Goal: Information Seeking & Learning: Compare options

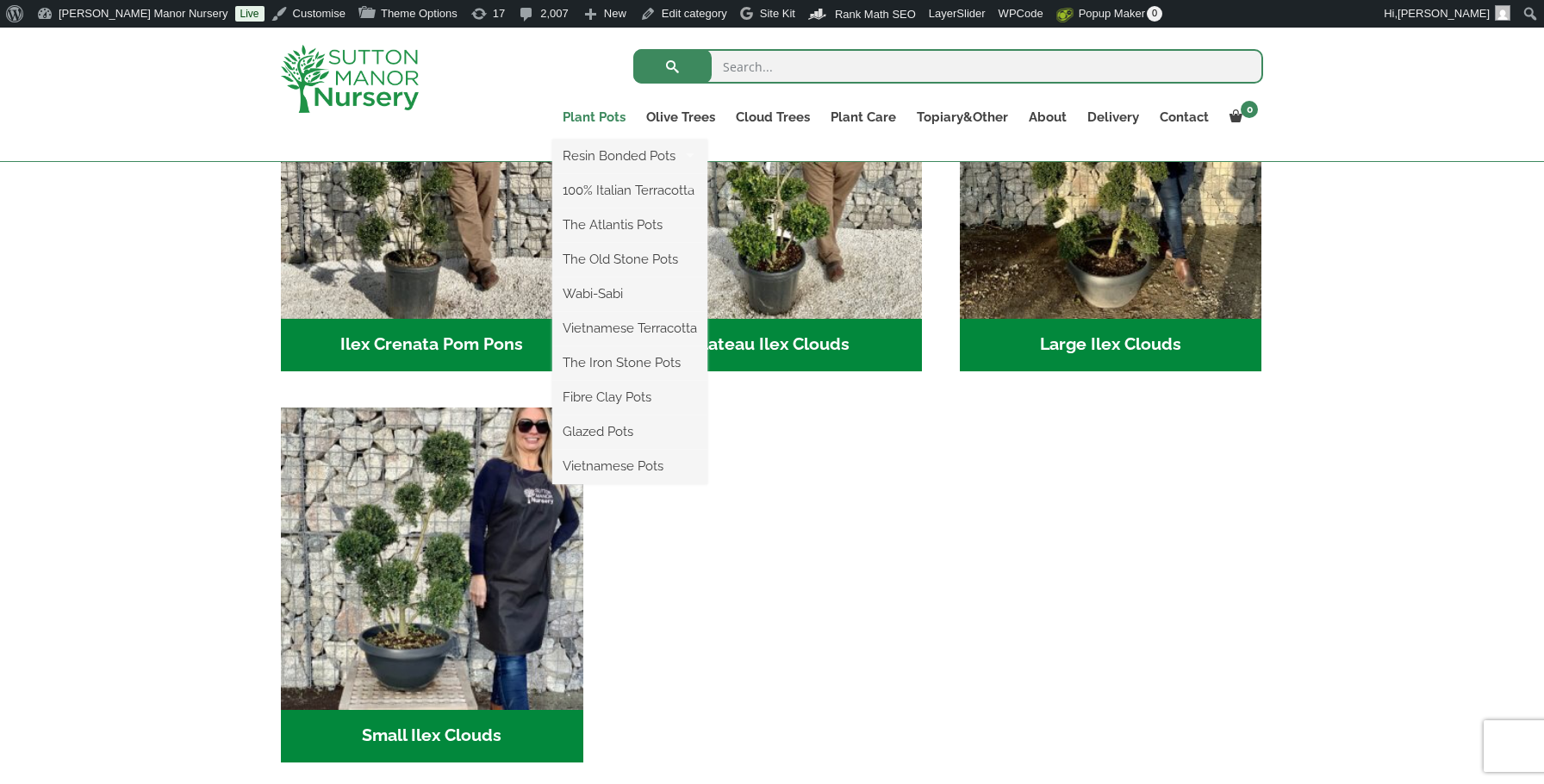
click at [591, 116] on link "Plant Pots" at bounding box center [594, 118] width 83 height 24
click at [570, 118] on link "Plant Pots" at bounding box center [594, 118] width 83 height 24
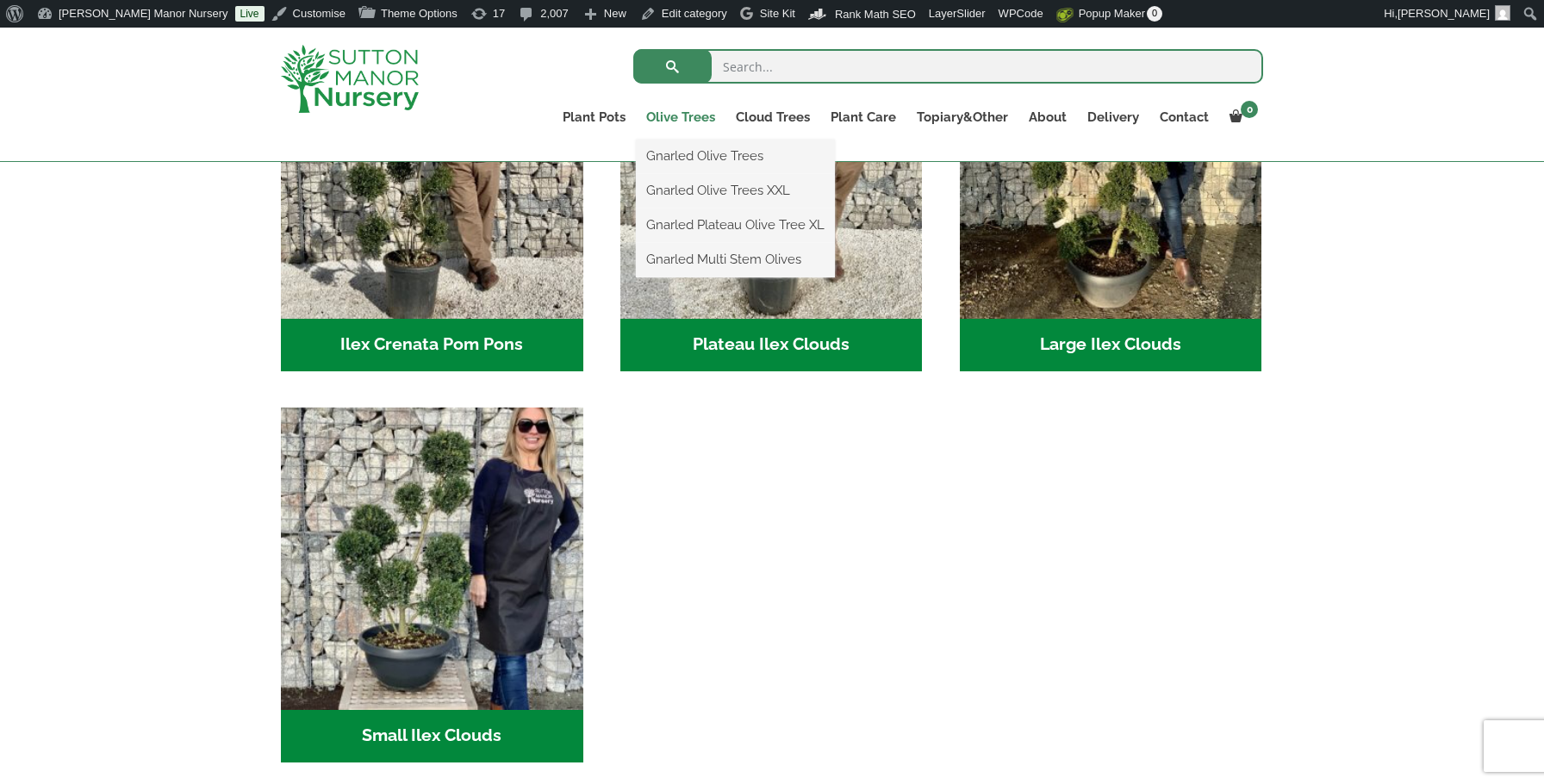
click at [690, 118] on link "Olive Trees" at bounding box center [680, 118] width 90 height 24
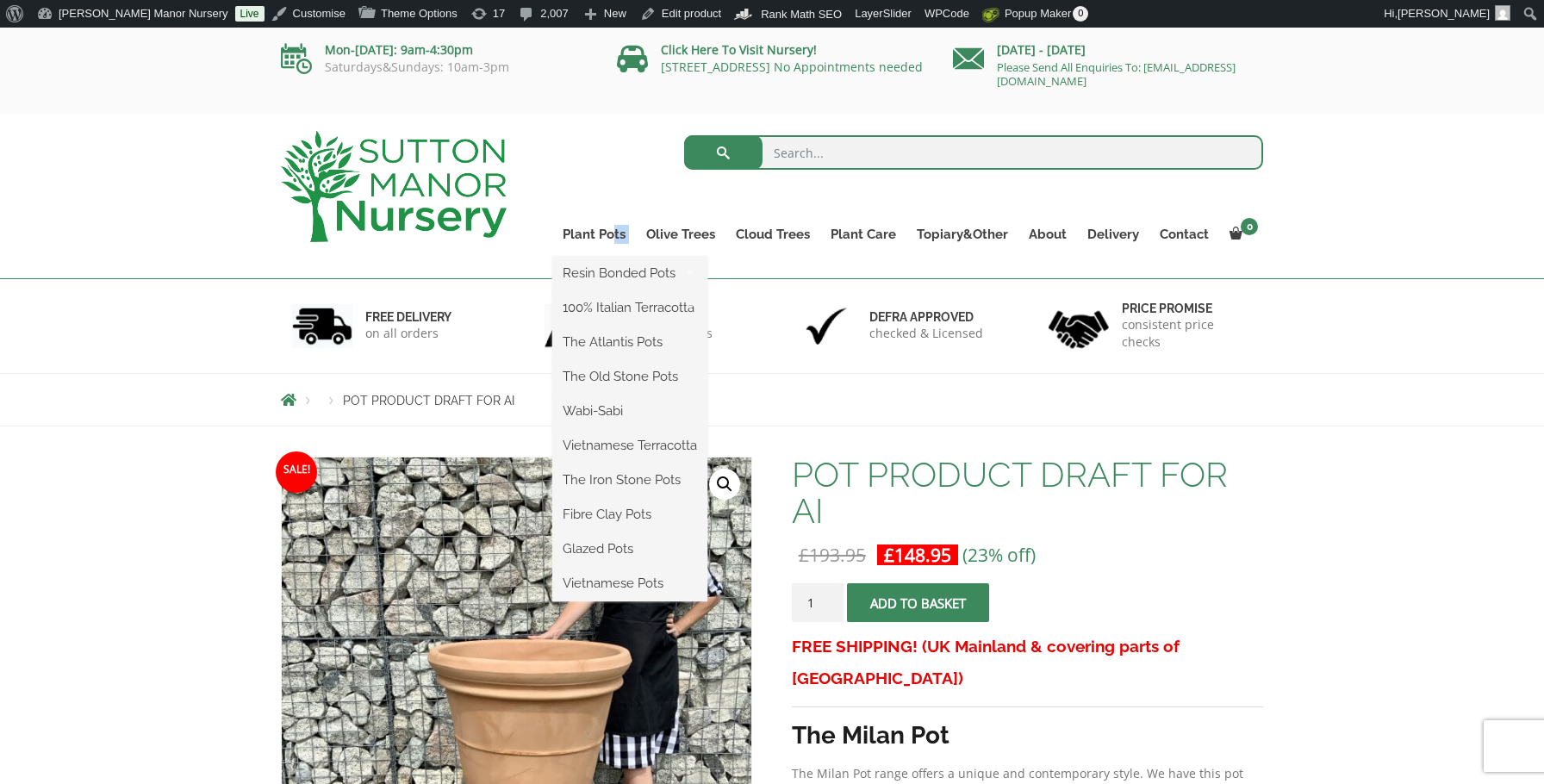
drag, startPoint x: 618, startPoint y: 238, endPoint x: 627, endPoint y: 251, distance: 15.8
click at [627, 251] on li "Plant Pots Resin Bonded Pots The Amalfi Pots The Milan Pots The Capri Pots The …" at bounding box center [594, 239] width 83 height 34
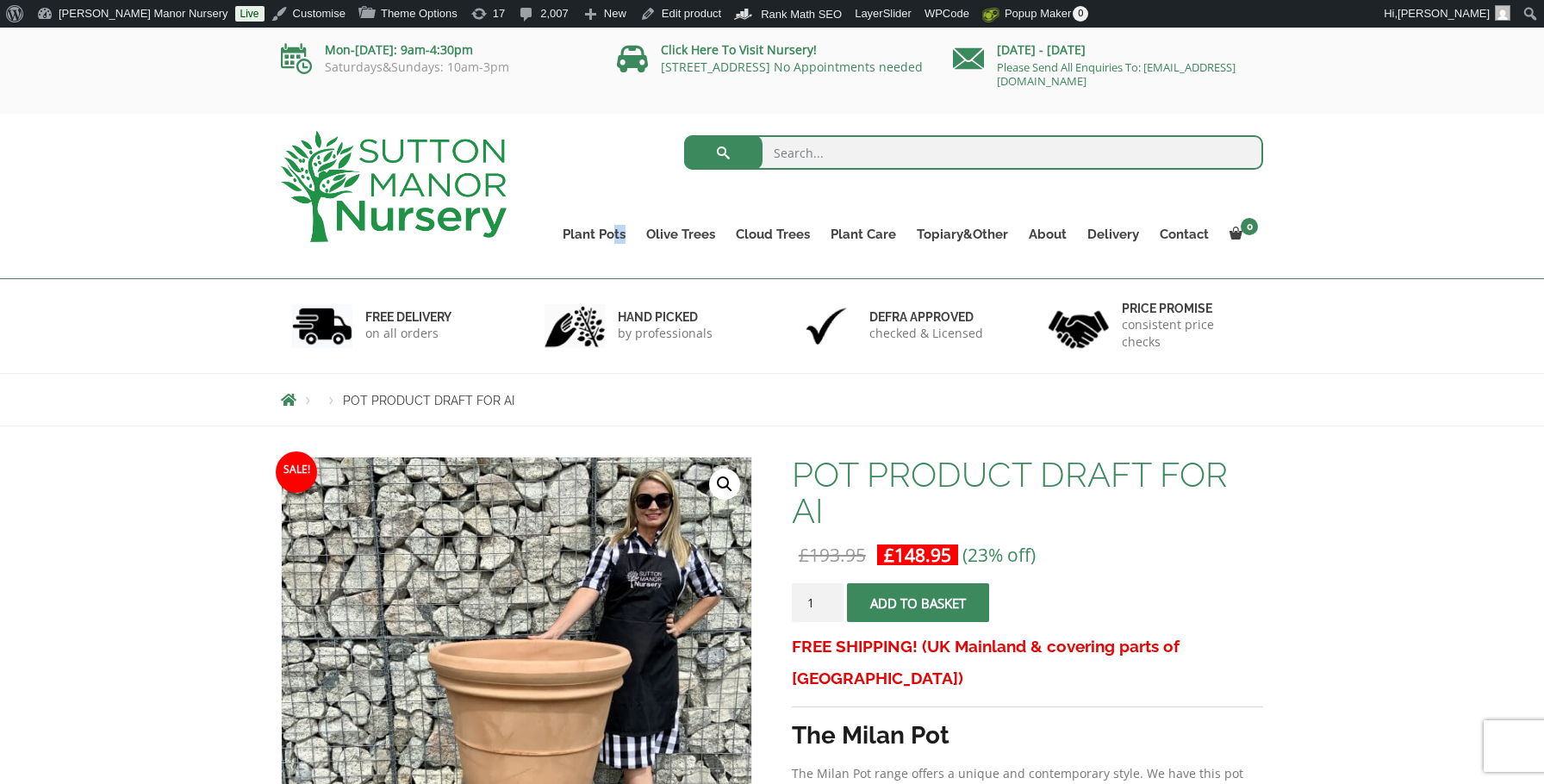
click at [408, 212] on img at bounding box center [394, 187] width 226 height 111
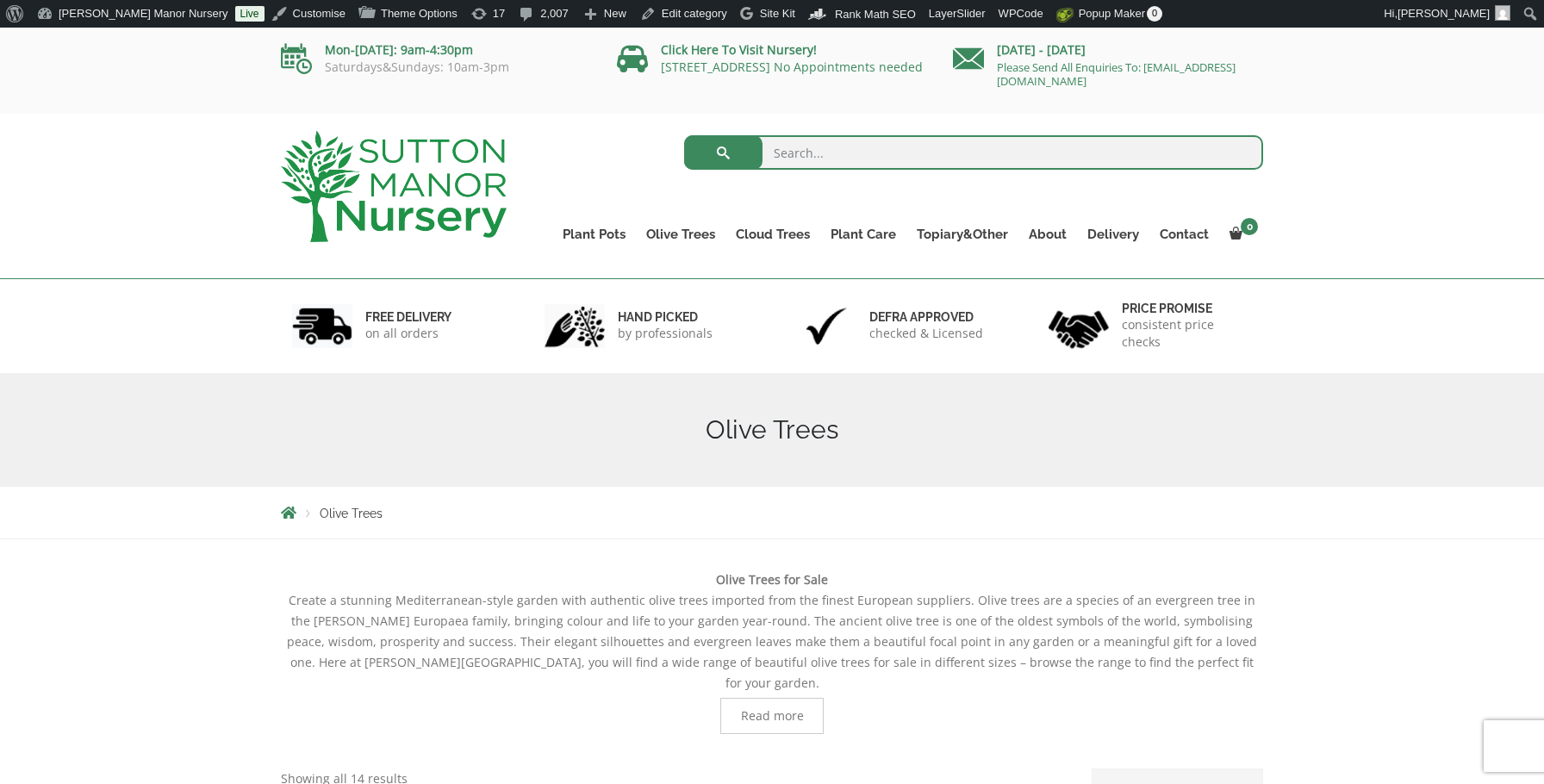
click at [412, 215] on img at bounding box center [394, 187] width 226 height 111
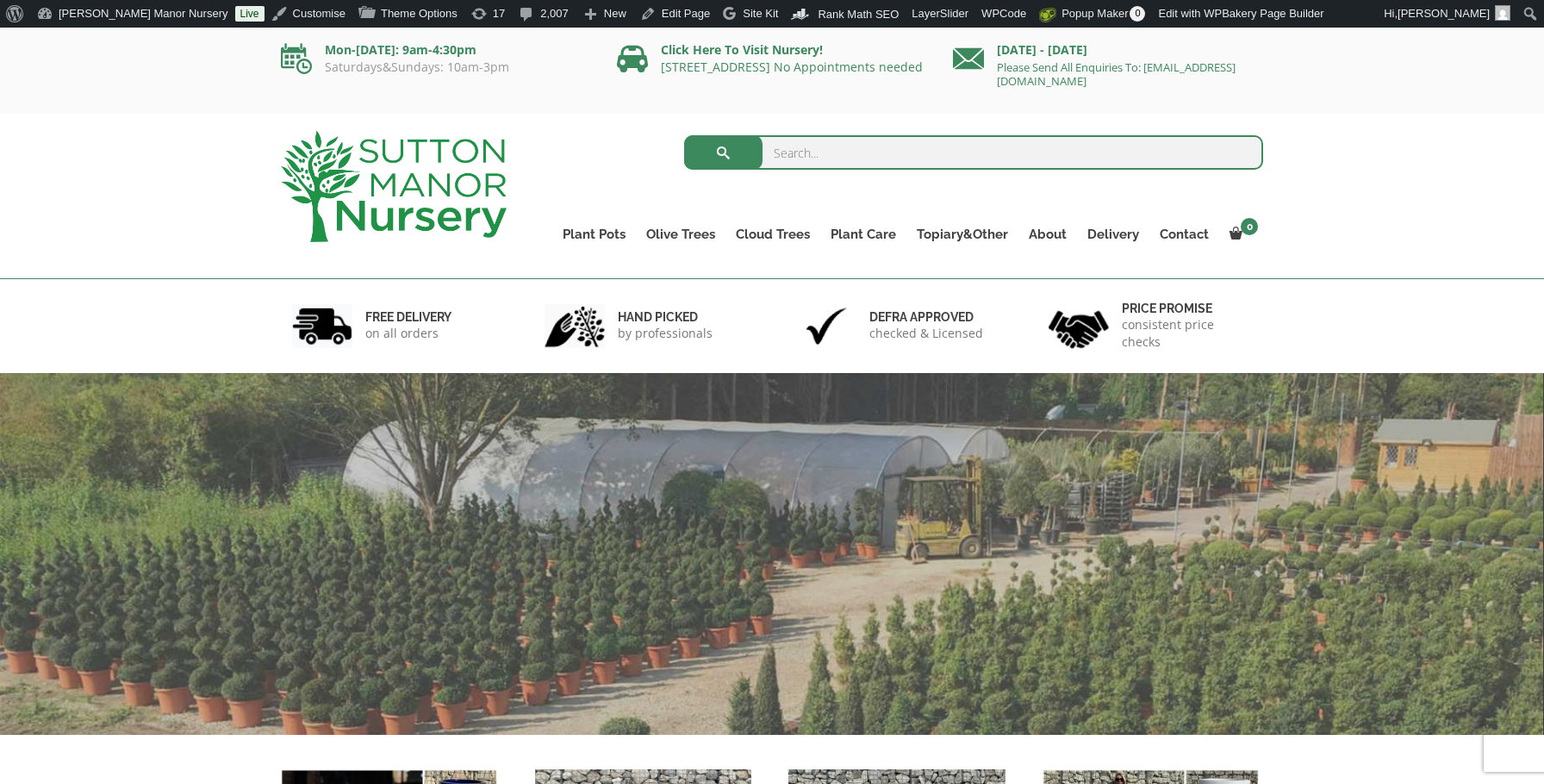
scroll to position [402, 0]
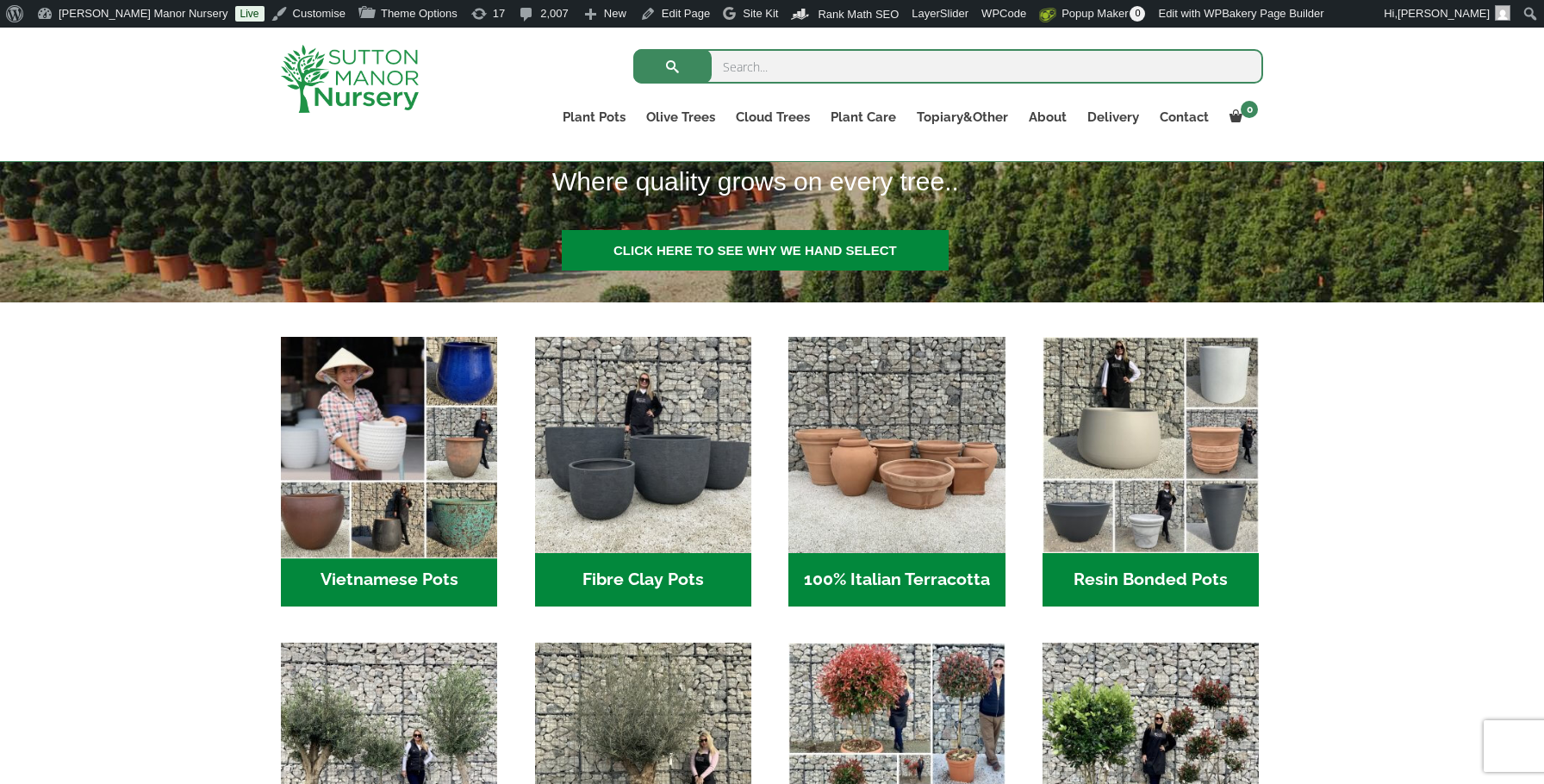
click at [343, 469] on img "Visit product category Vietnamese Pots" at bounding box center [390, 445] width 228 height 228
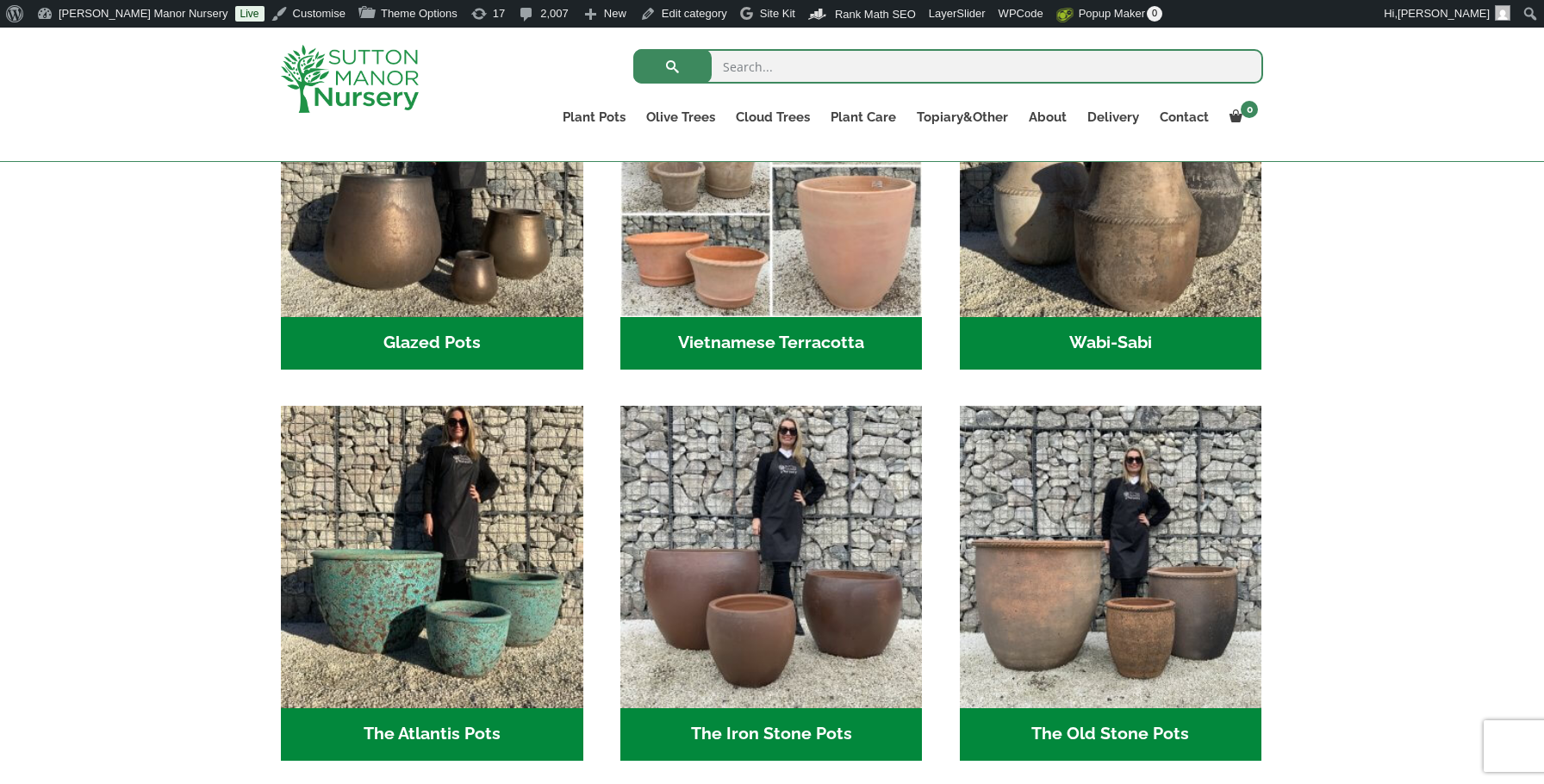
scroll to position [655, 0]
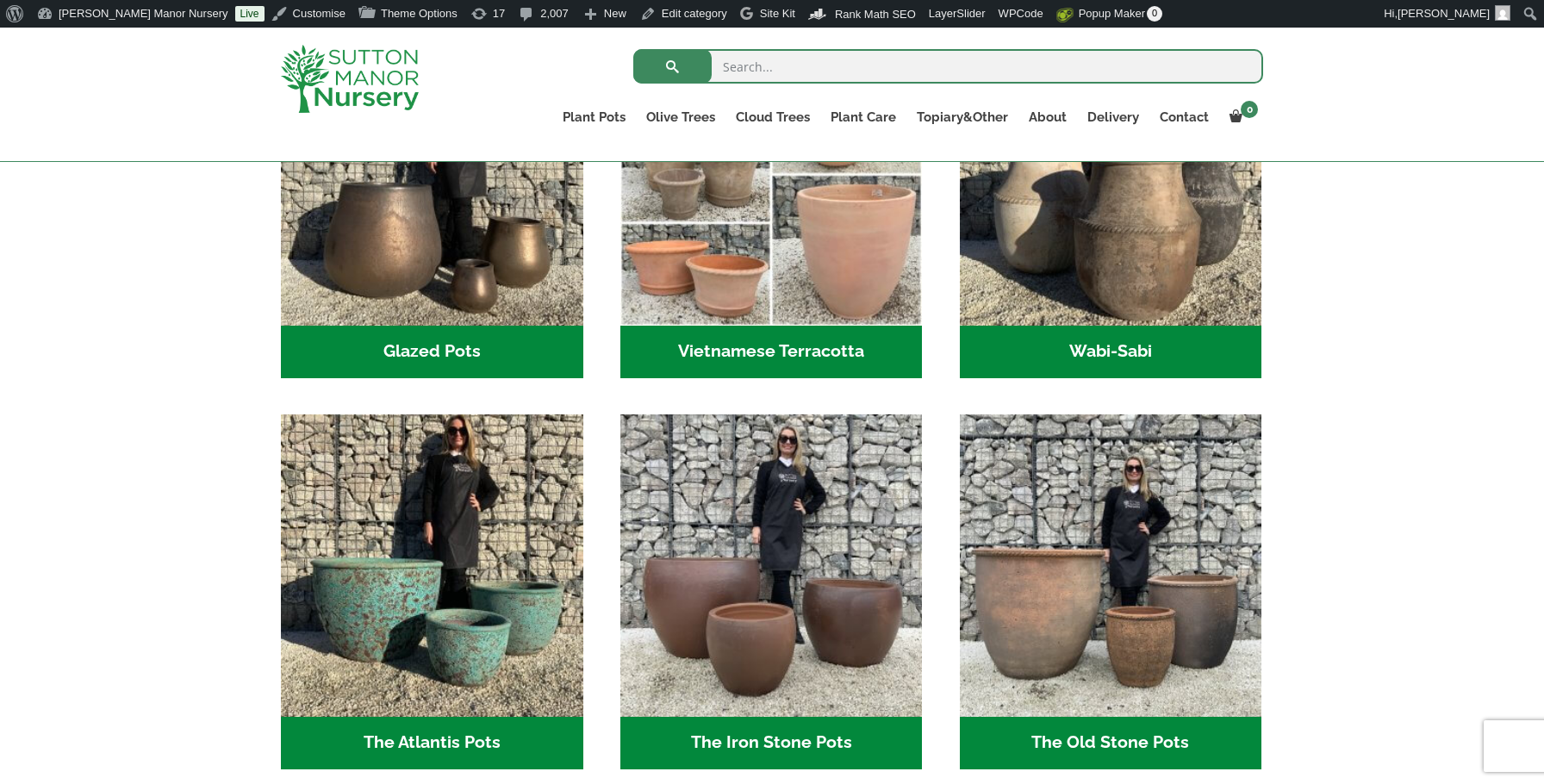
click at [354, 86] on img at bounding box center [350, 79] width 138 height 68
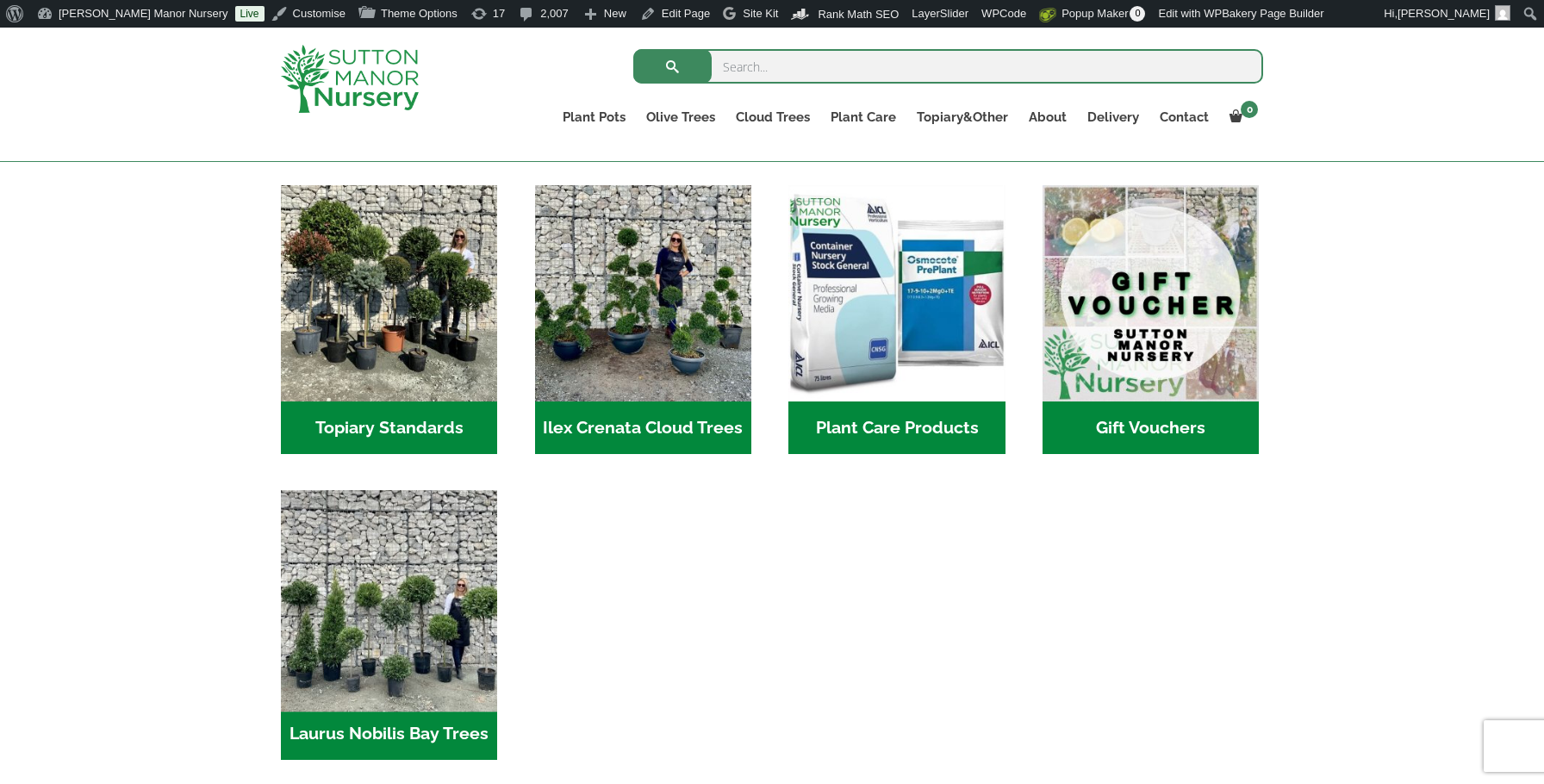
scroll to position [1529, 0]
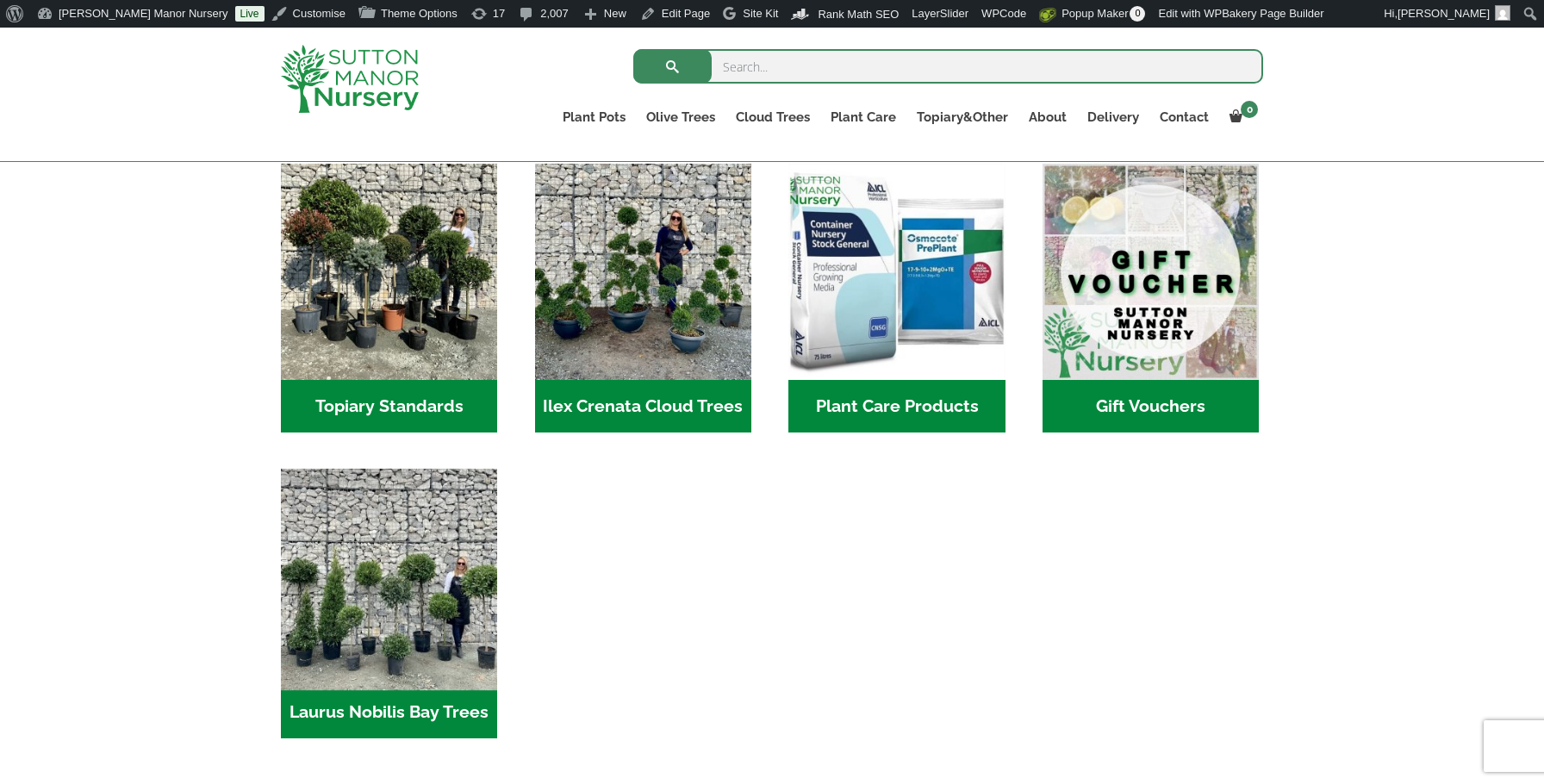
click at [392, 572] on img "Visit product category Laurus Nobilis Bay Trees" at bounding box center [390, 578] width 228 height 228
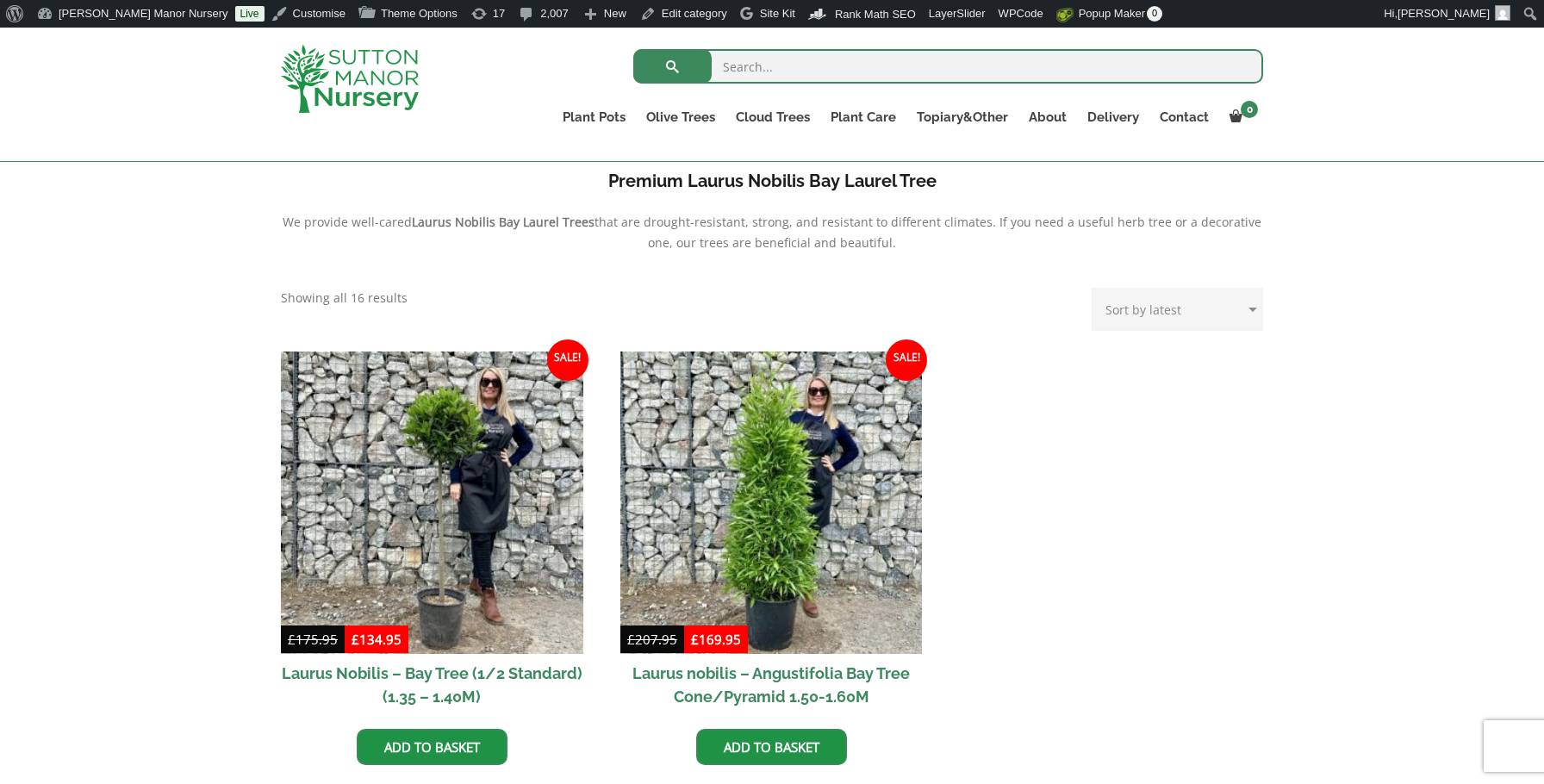
scroll to position [568, 0]
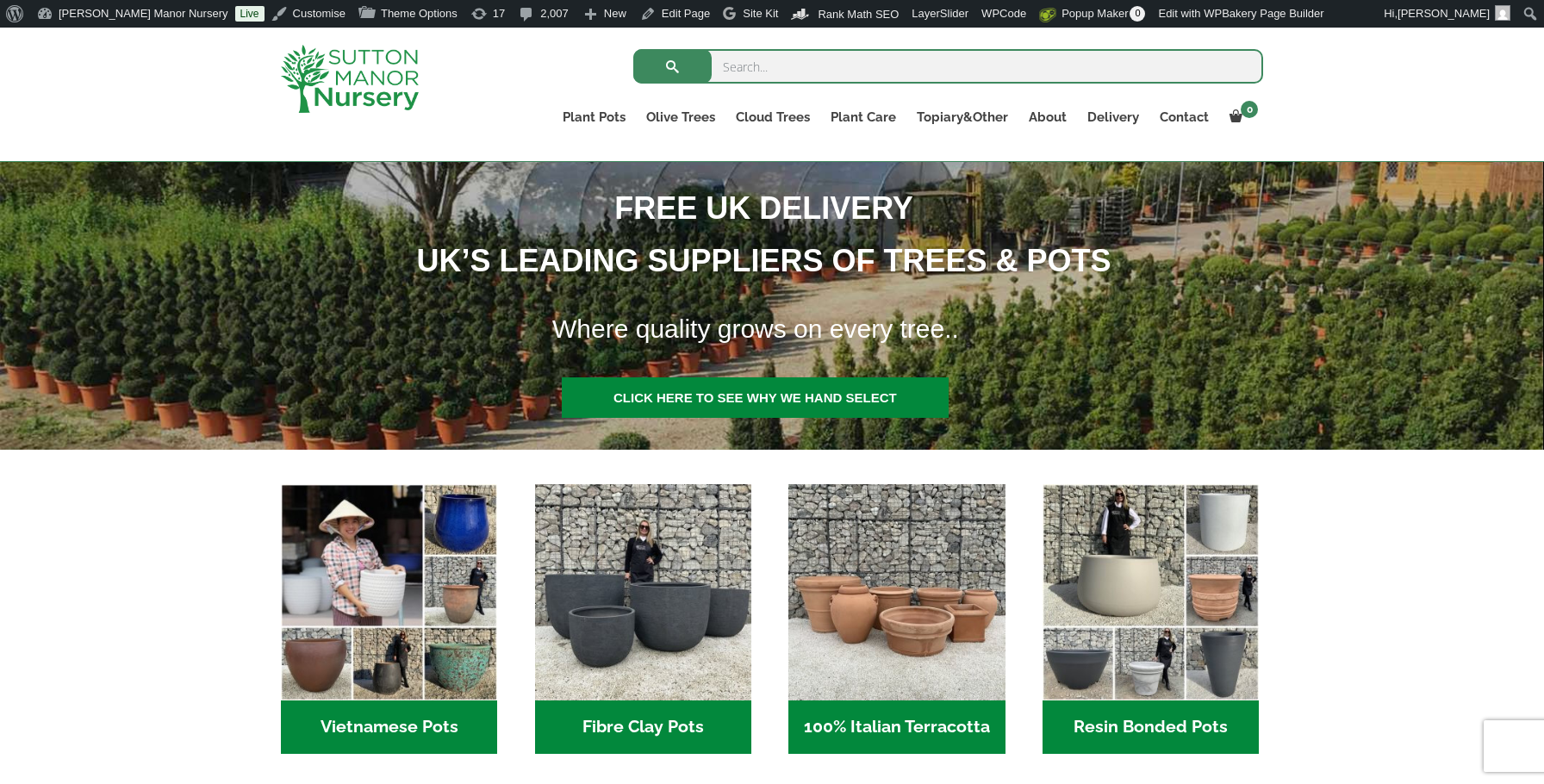
scroll to position [571, 0]
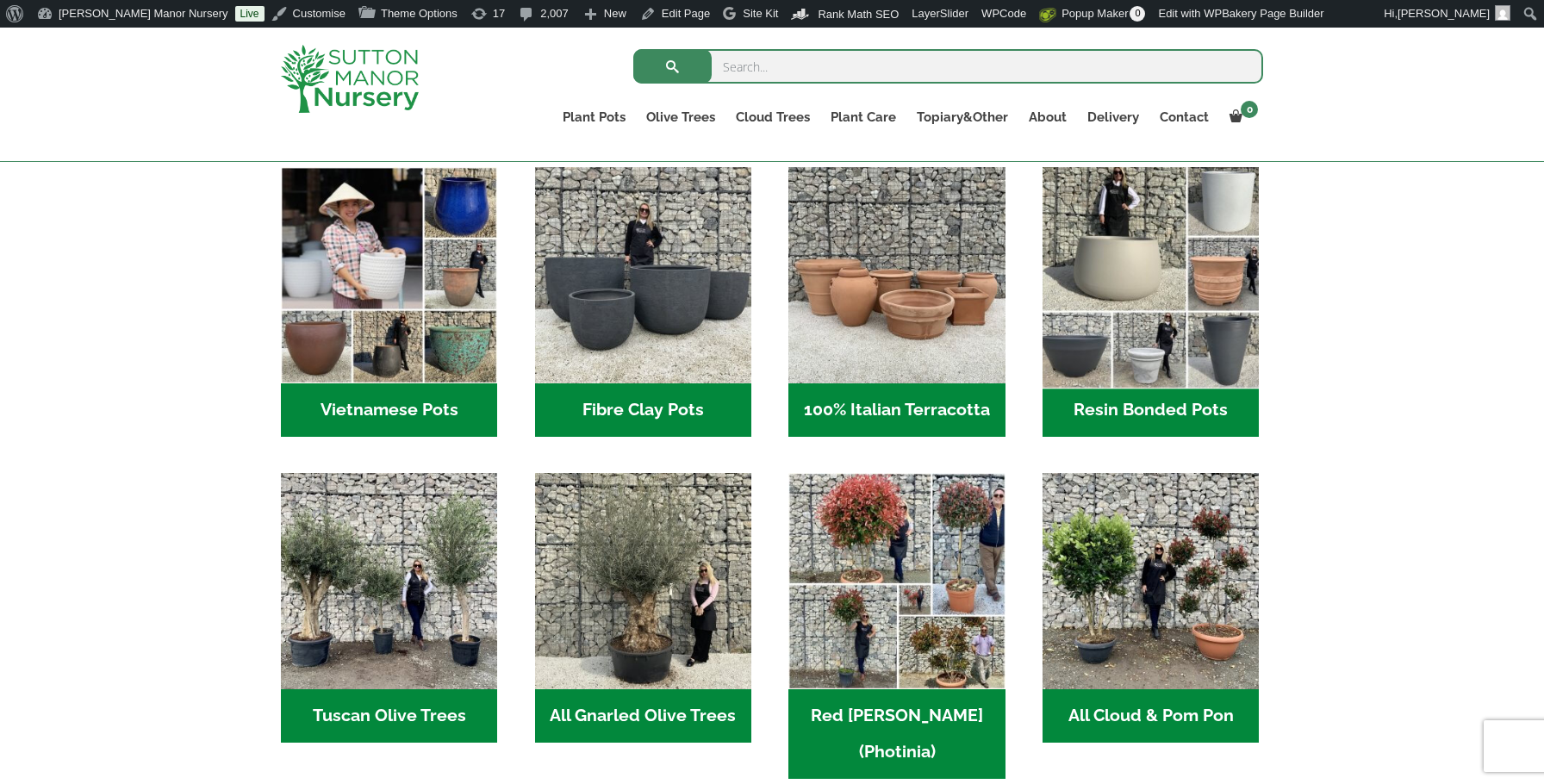
click at [1119, 298] on img "Visit product category Resin Bonded Pots" at bounding box center [1152, 276] width 228 height 228
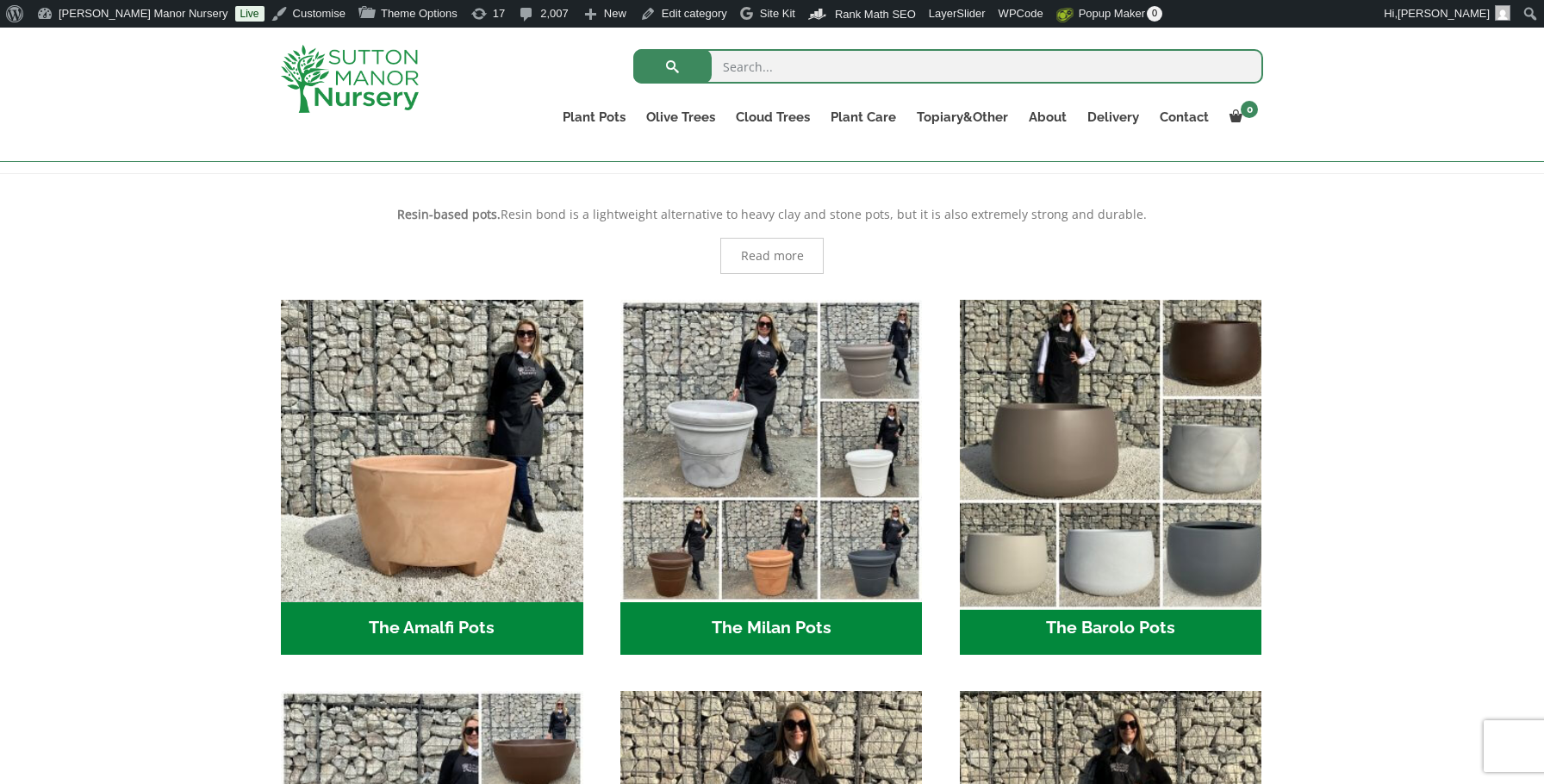
scroll to position [338, 0]
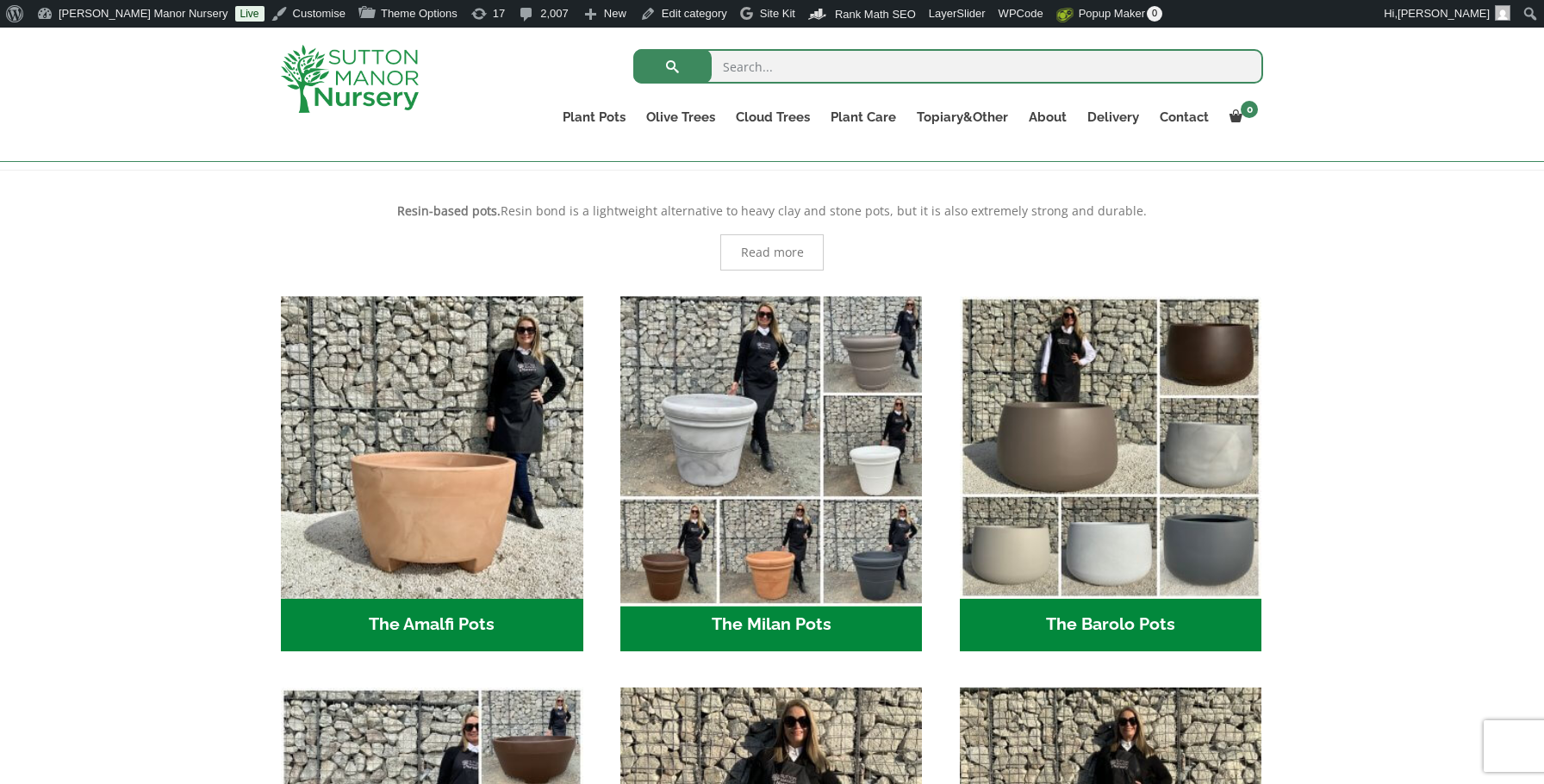
click at [803, 511] on img "Visit product category The Milan Pots" at bounding box center [771, 447] width 318 height 317
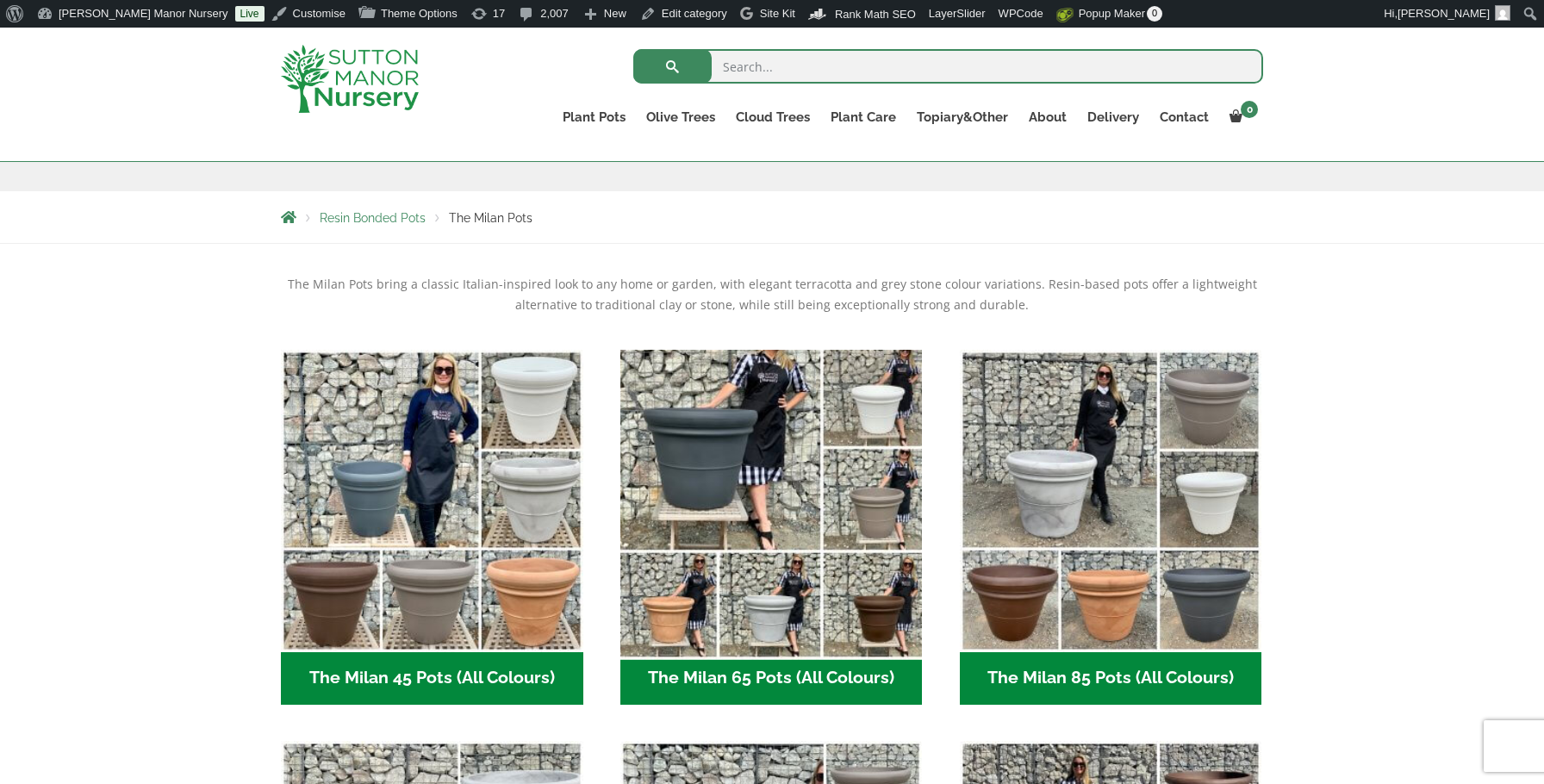
scroll to position [282, 0]
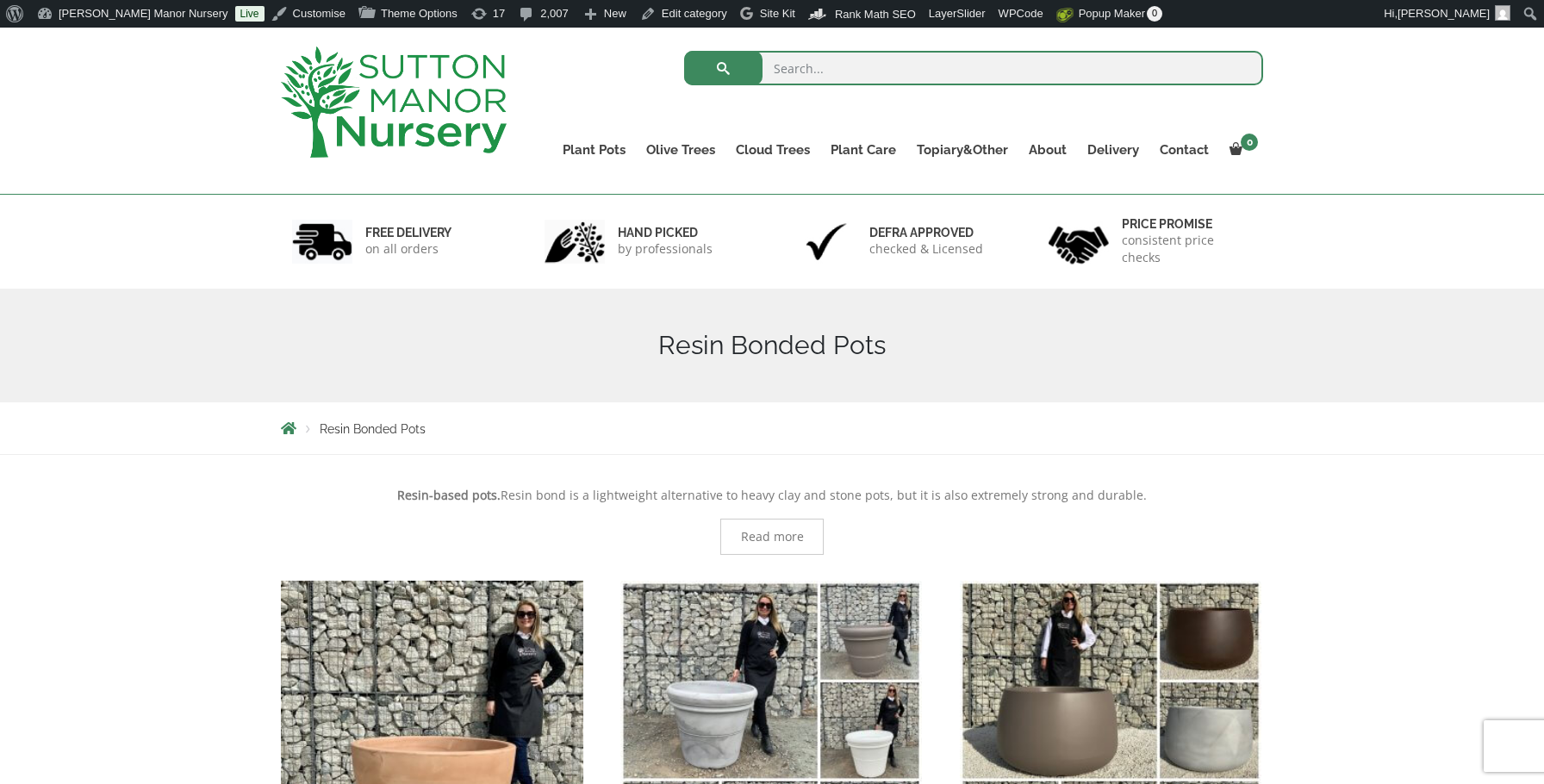
scroll to position [80, 0]
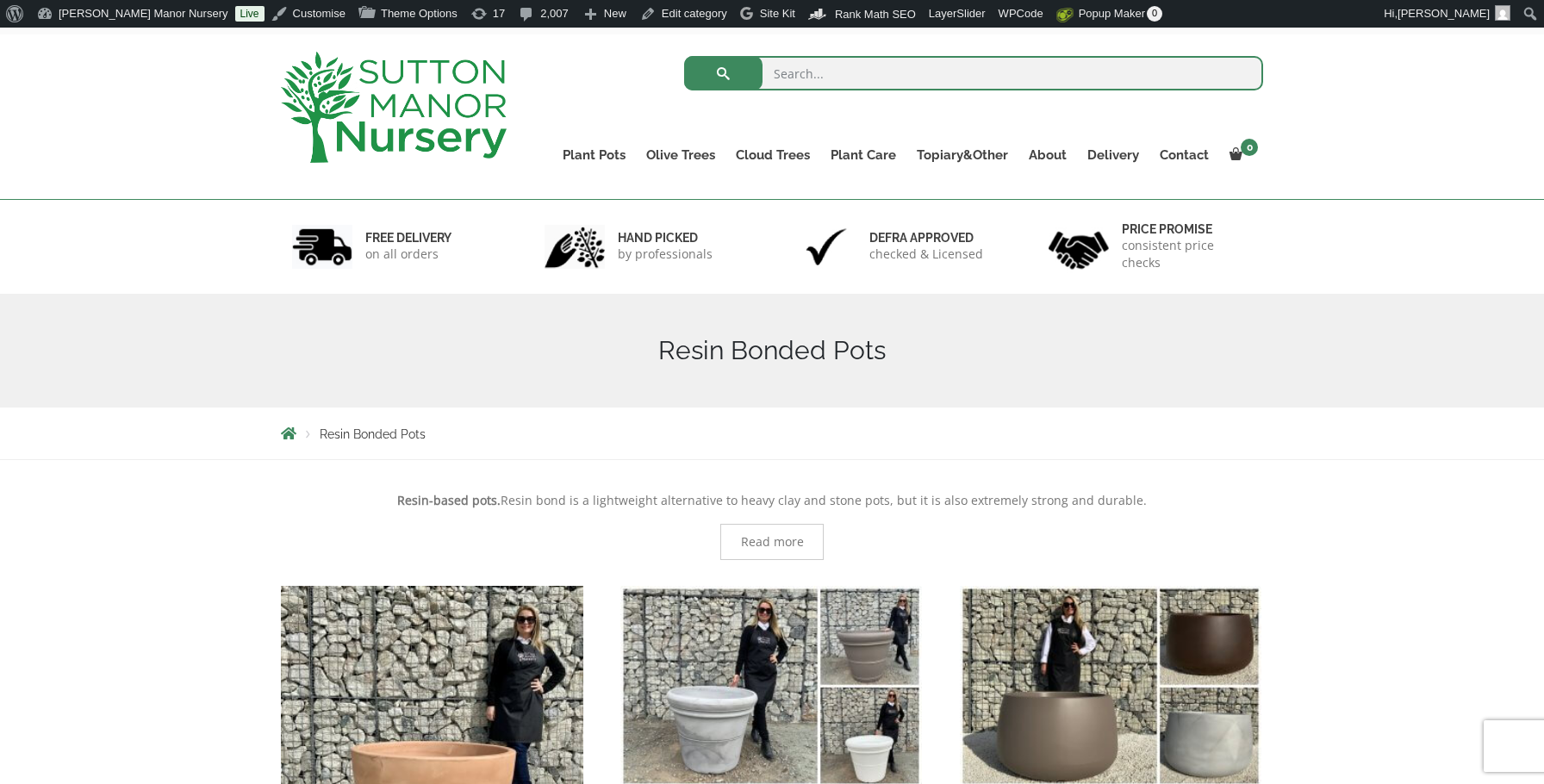
click at [360, 95] on img at bounding box center [394, 107] width 226 height 111
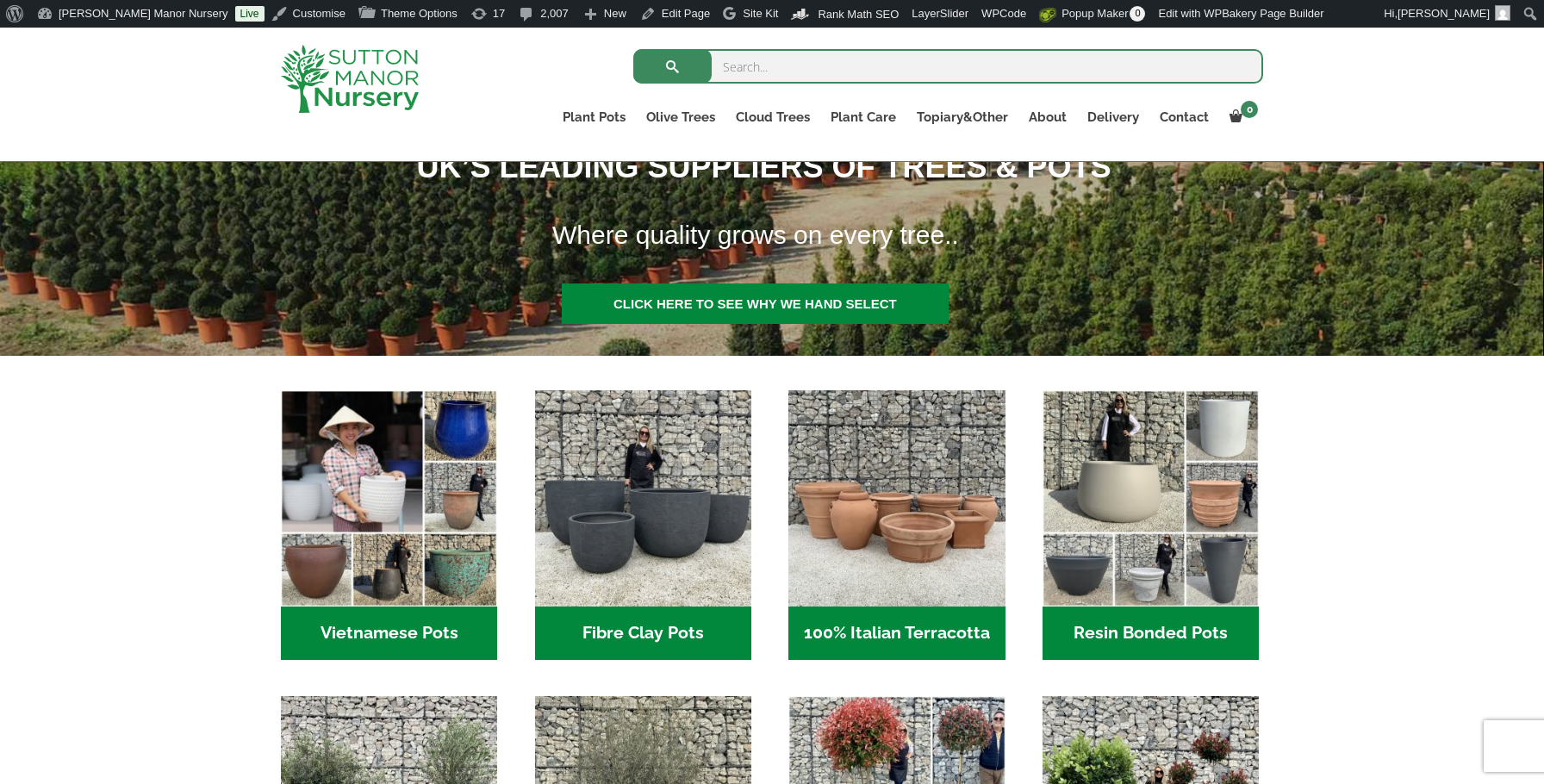
scroll to position [352, 0]
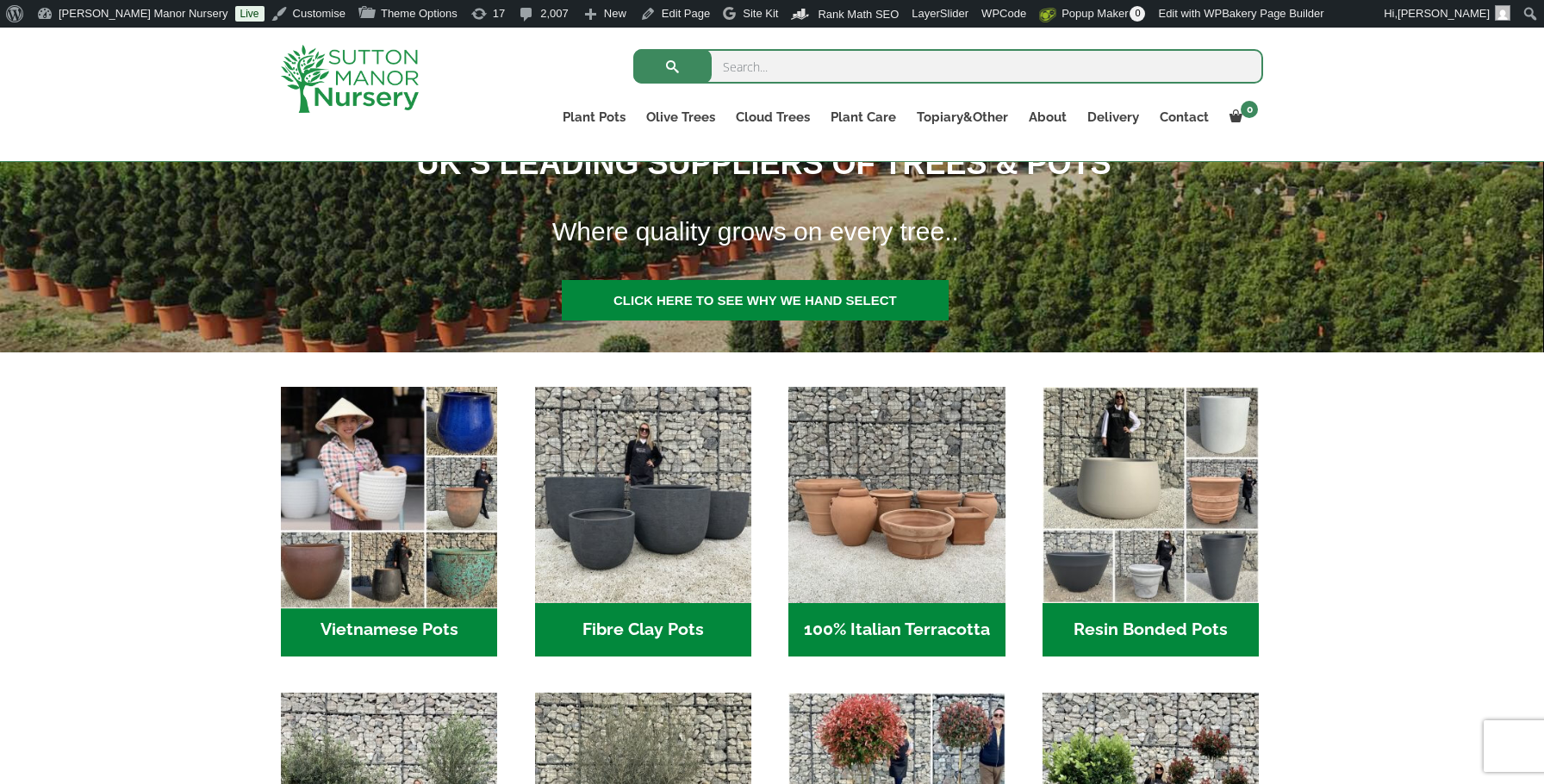
click at [330, 553] on img "Visit product category Vietnamese Pots" at bounding box center [390, 495] width 228 height 228
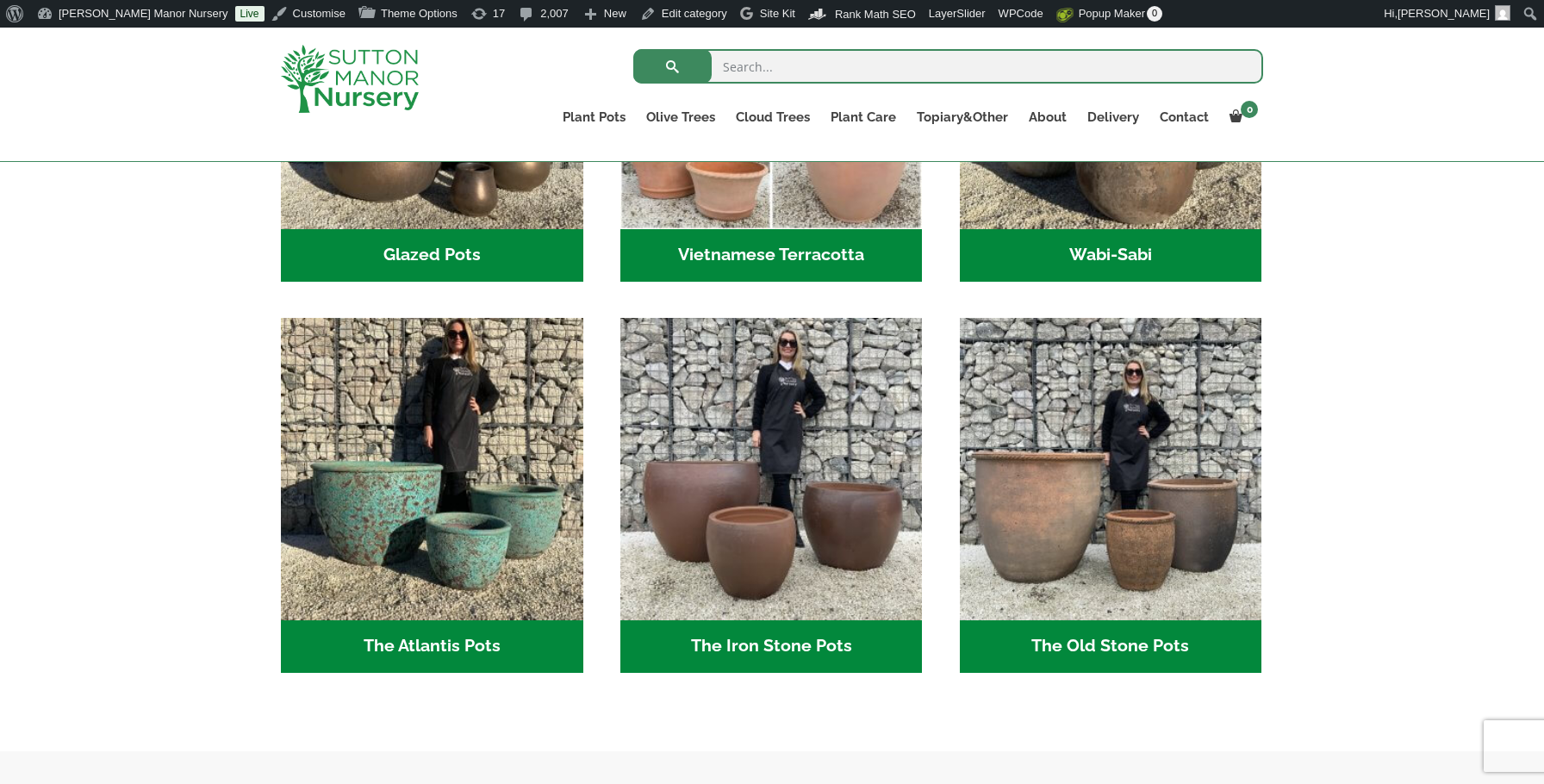
scroll to position [753, 0]
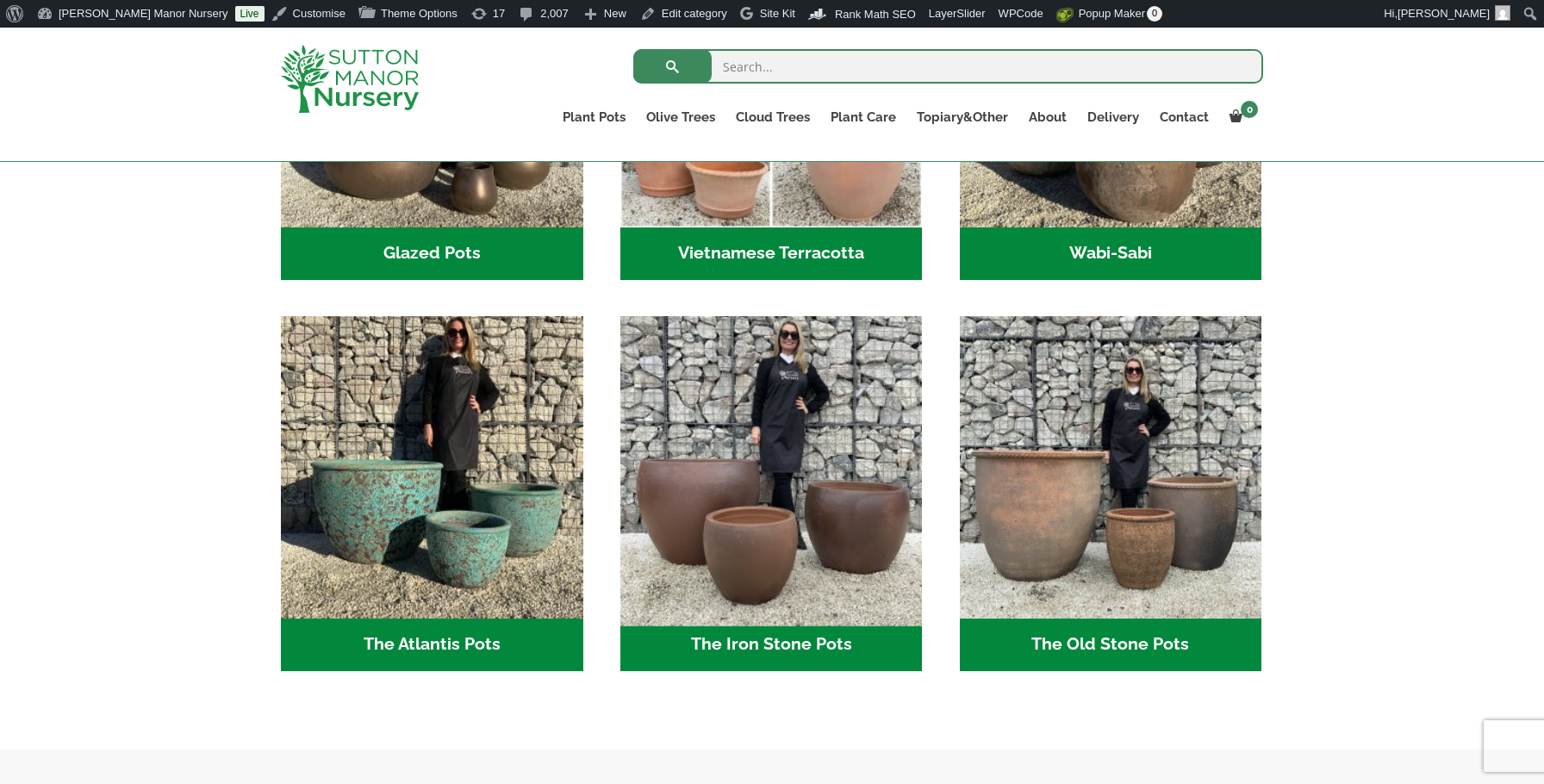
click at [790, 552] on img "Visit product category The Iron Stone Pots" at bounding box center [771, 467] width 318 height 317
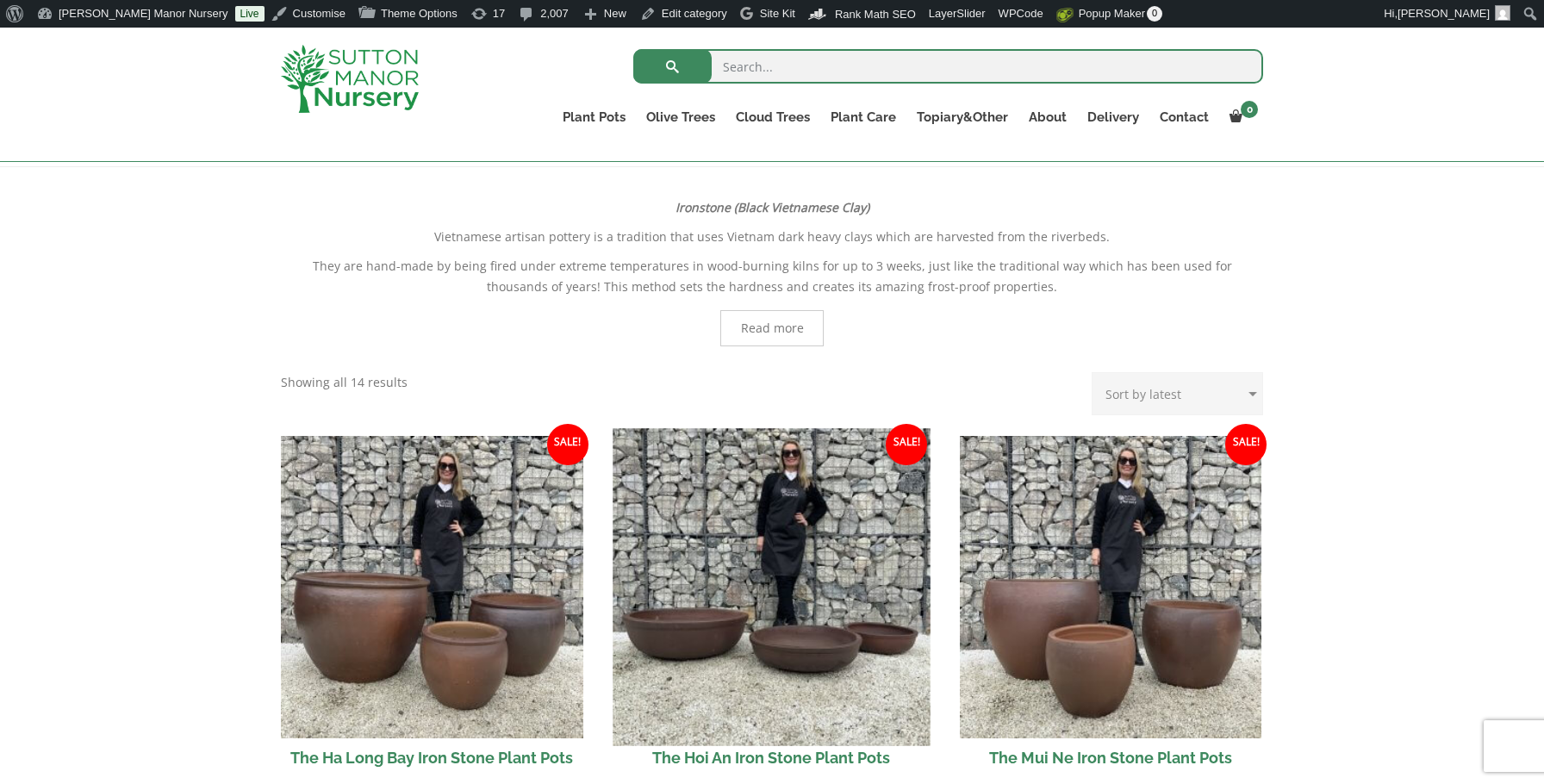
scroll to position [531, 0]
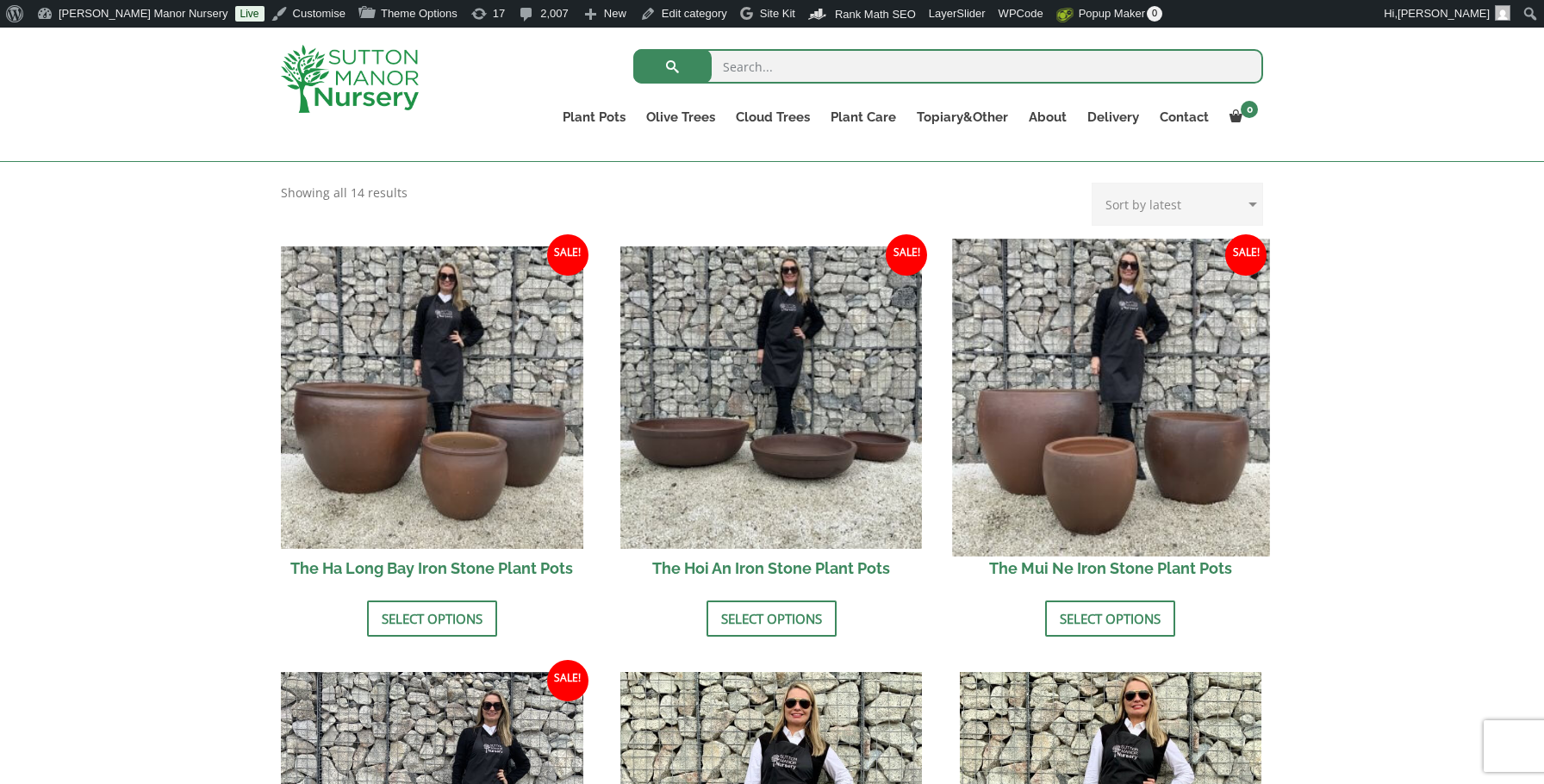
click at [1120, 532] on img at bounding box center [1111, 397] width 318 height 317
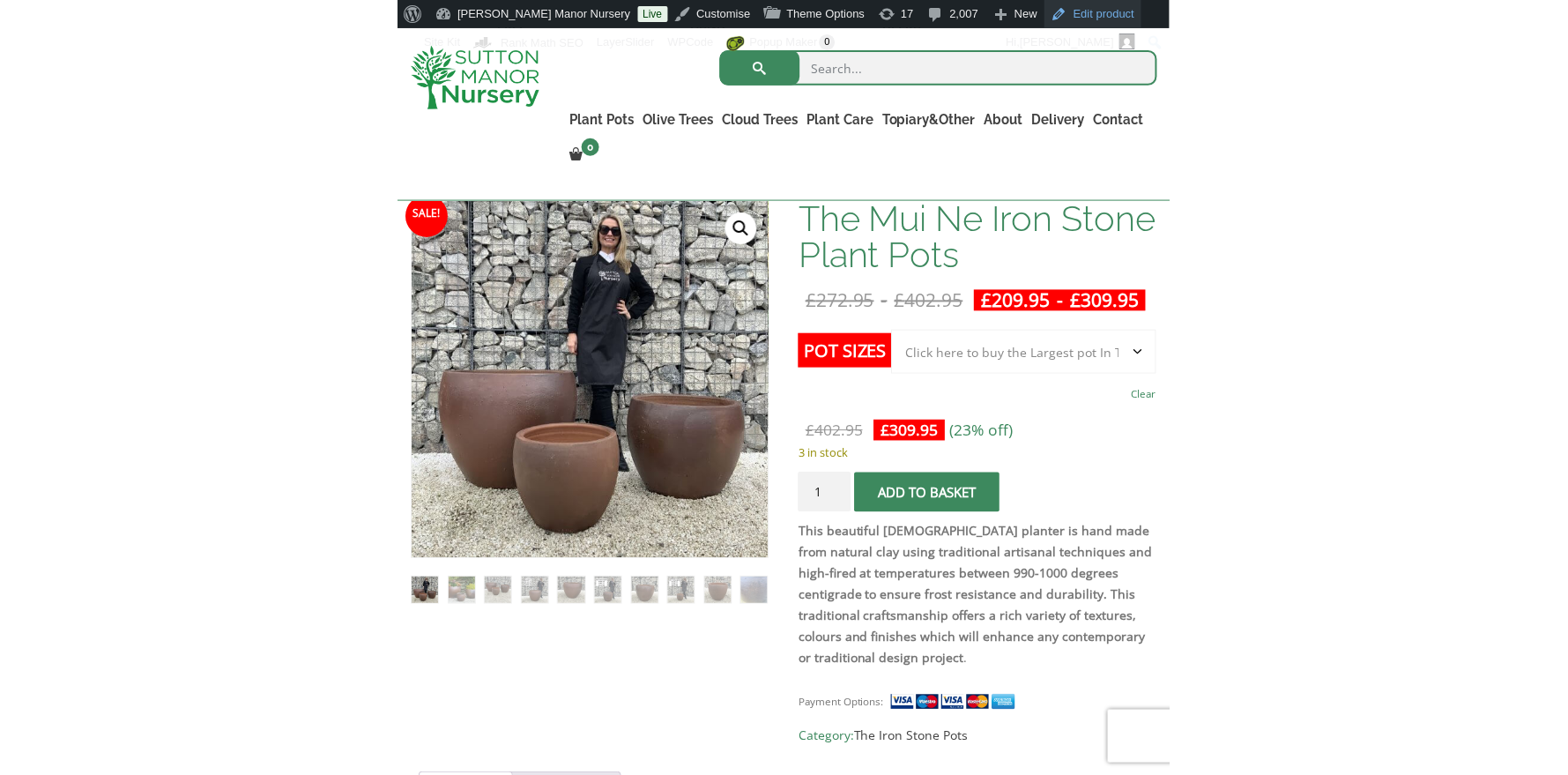
scroll to position [237, 0]
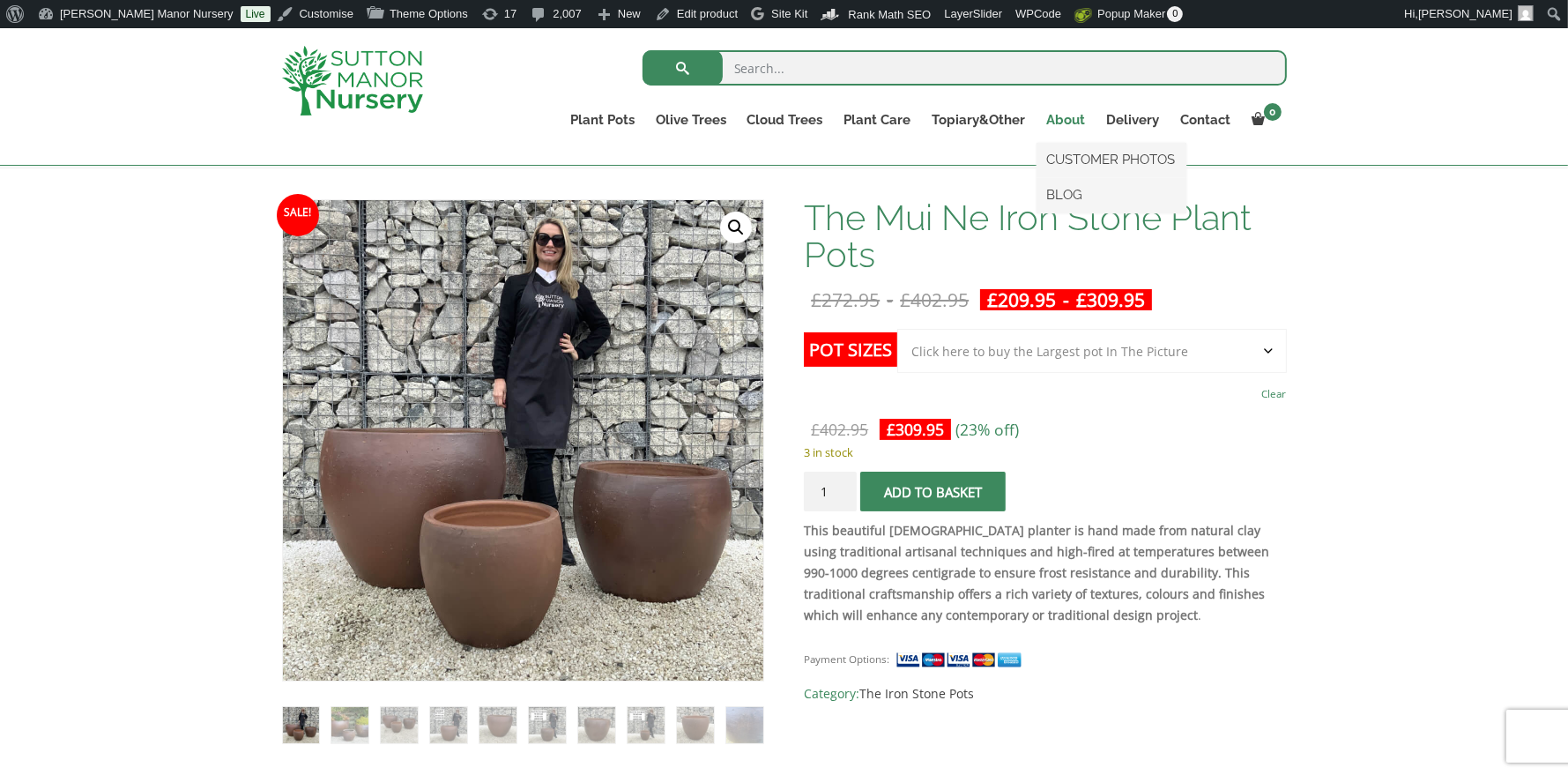
click at [1088, 122] on link "About" at bounding box center [1066, 120] width 60 height 25
